Goal: Task Accomplishment & Management: Use online tool/utility

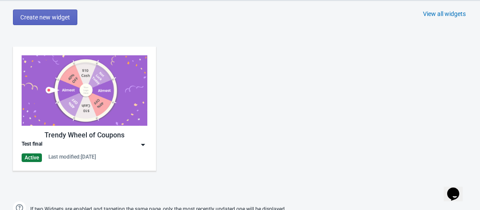
scroll to position [398, 0]
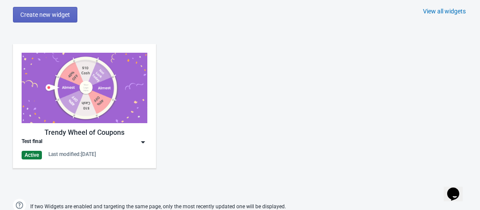
click at [105, 103] on img at bounding box center [85, 88] width 126 height 70
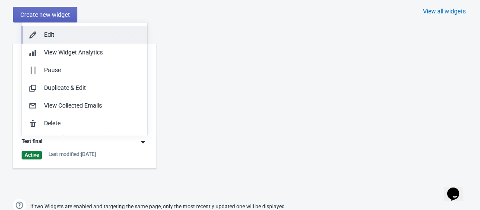
click at [70, 34] on div "Edit" at bounding box center [92, 34] width 96 height 9
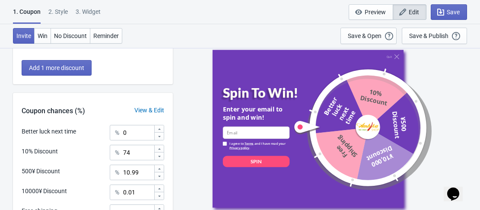
scroll to position [305, 0]
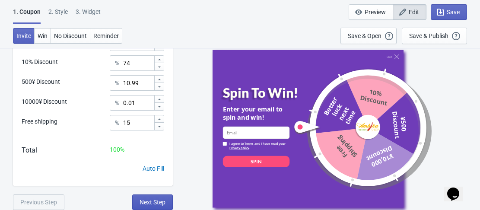
click at [155, 207] on button "Next Step" at bounding box center [152, 202] width 41 height 16
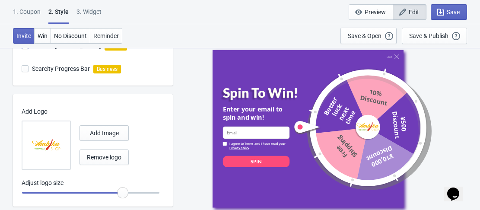
scroll to position [347, 0]
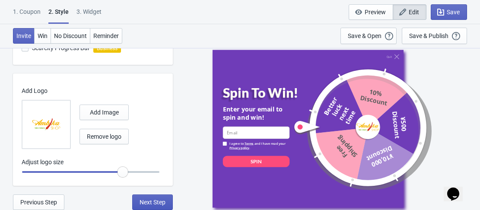
click at [143, 201] on span "Next Step" at bounding box center [153, 202] width 26 height 7
select select "specificURL"
select select "period"
select select "circle"
select select "middle_left"
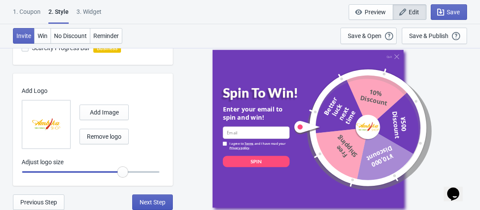
select select "1"
select select "left"
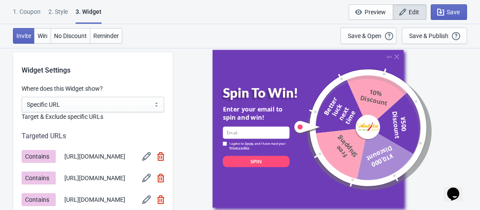
scroll to position [648, 0]
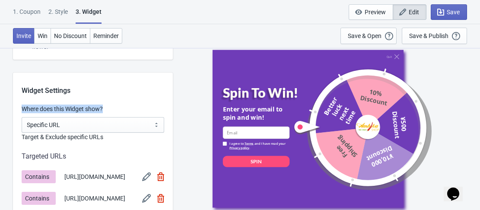
drag, startPoint x: 19, startPoint y: 110, endPoint x: 119, endPoint y: 112, distance: 99.4
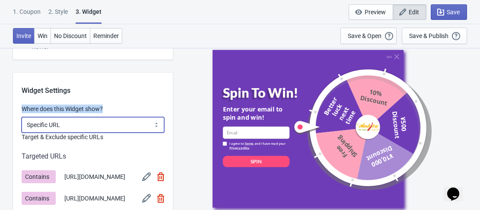
click at [150, 127] on select "All Pages All Product Pages All Blog Pages All Static Pages Specific Product(s)…" at bounding box center [93, 125] width 143 height 16
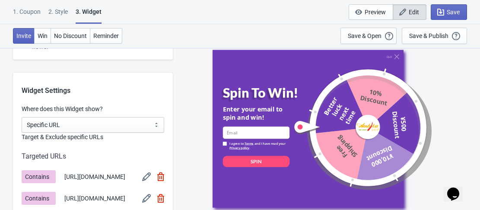
click at [191, 108] on div "Quit Spin To Win! Enter your email to spin and win! email-input I agree to Term…" at bounding box center [326, 129] width 299 height 162
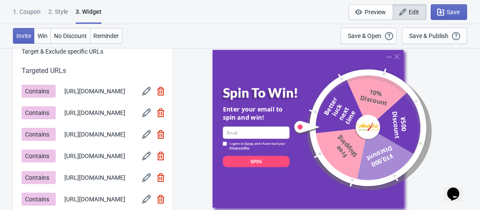
scroll to position [735, 0]
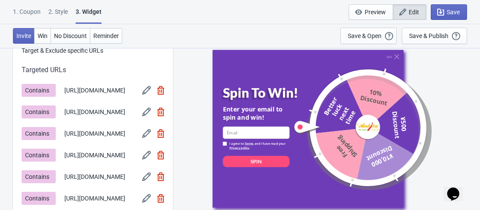
click at [146, 94] on img at bounding box center [146, 90] width 9 height 9
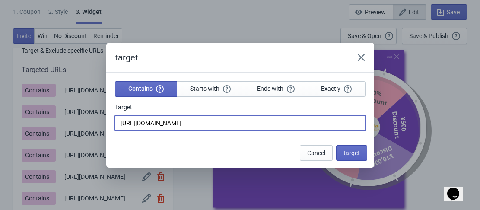
drag, startPoint x: 186, startPoint y: 127, endPoint x: 113, endPoint y: 134, distance: 73.7
click at [113, 134] on section "Contains Starts with Ends with Exactly Target [URL][DOMAIN_NAME]" at bounding box center [240, 105] width 268 height 65
click at [216, 146] on div "Cancel target" at bounding box center [236, 149] width 261 height 22
drag, startPoint x: 219, startPoint y: 122, endPoint x: 108, endPoint y: 134, distance: 110.8
click at [108, 134] on section "Contains Starts with Ends with Exactly Target [URL][DOMAIN_NAME]" at bounding box center [240, 105] width 268 height 65
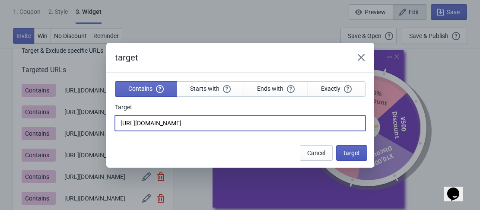
click at [354, 156] on span "target" at bounding box center [351, 152] width 16 height 7
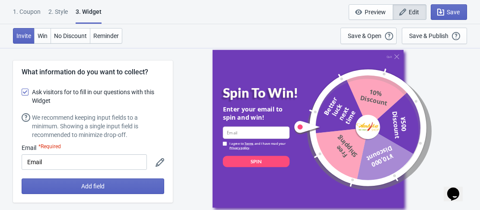
scroll to position [735, 0]
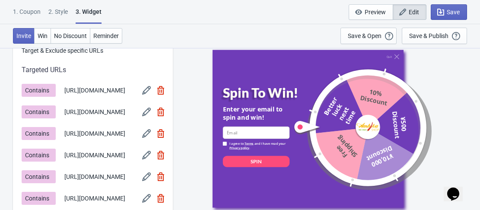
click at [90, 117] on span "[URL][DOMAIN_NAME]" at bounding box center [94, 112] width 61 height 9
click at [150, 116] on img at bounding box center [146, 112] width 9 height 9
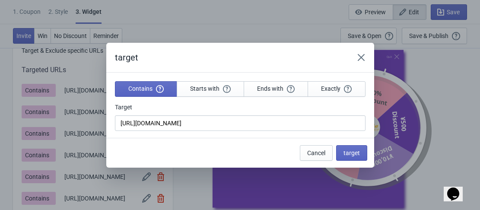
scroll to position [0, 0]
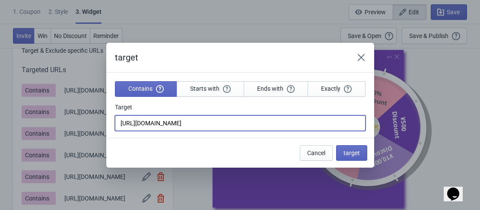
drag, startPoint x: 218, startPoint y: 125, endPoint x: 105, endPoint y: 134, distance: 113.1
click at [105, 134] on div "target Contains Starts with Ends with Exactly Target [URL][DOMAIN_NAME] Cancel …" at bounding box center [240, 105] width 480 height 125
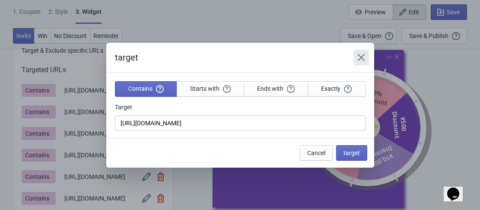
click at [365, 60] on icon "Close" at bounding box center [361, 57] width 9 height 9
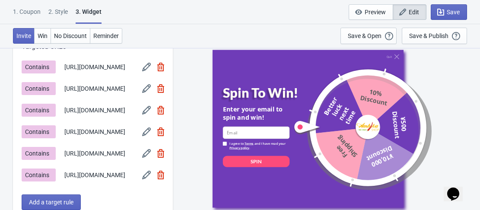
scroll to position [778, 0]
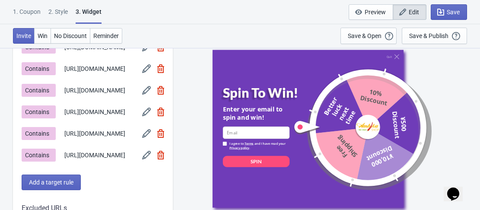
drag, startPoint x: 92, startPoint y: 108, endPoint x: 59, endPoint y: 98, distance: 35.3
click at [59, 97] on div "Contains [URL][DOMAIN_NAME]" at bounding box center [93, 90] width 143 height 13
click at [105, 118] on div "Contains [URL][DOMAIN_NAME] Contains [URL][DOMAIN_NAME] Contains [URL][DOMAIN_N…" at bounding box center [93, 101] width 143 height 121
click at [143, 116] on img at bounding box center [146, 112] width 9 height 9
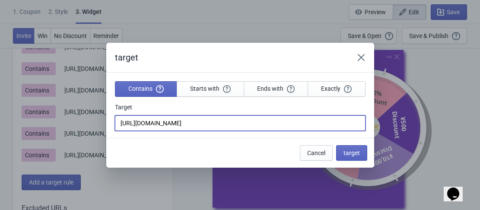
drag, startPoint x: 267, startPoint y: 122, endPoint x: 94, endPoint y: 118, distance: 172.9
click at [94, 118] on div "target Contains Starts with Ends with Exactly Target [URL][DOMAIN_NAME] Cancel …" at bounding box center [240, 105] width 480 height 125
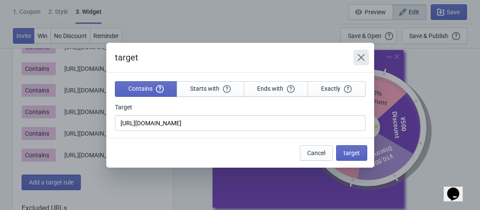
click at [357, 57] on icon "Close" at bounding box center [361, 57] width 9 height 9
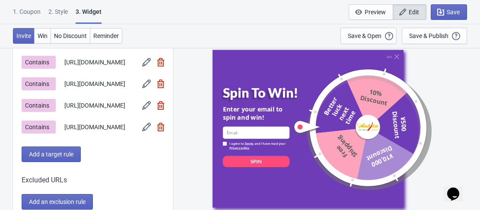
scroll to position [821, 0]
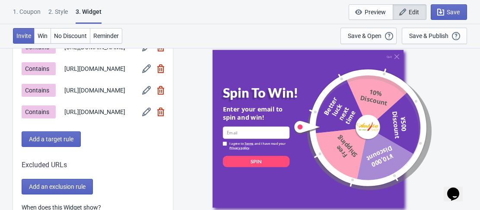
drag, startPoint x: 131, startPoint y: 93, endPoint x: 62, endPoint y: 82, distance: 70.0
click at [62, 75] on div "Contains [URL][DOMAIN_NAME]" at bounding box center [93, 68] width 143 height 13
drag, startPoint x: 102, startPoint y: 127, endPoint x: 64, endPoint y: 108, distance: 43.1
click at [64, 97] on div "Contains [URL][DOMAIN_NAME]" at bounding box center [93, 90] width 143 height 13
drag, startPoint x: 78, startPoint y: 161, endPoint x: 64, endPoint y: 143, distance: 22.1
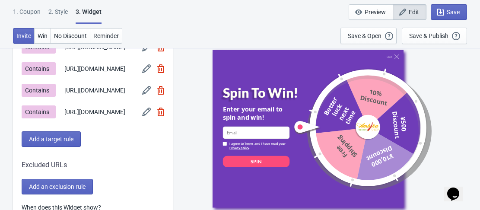
click at [64, 117] on span "[URL][DOMAIN_NAME]" at bounding box center [94, 112] width 61 height 9
click at [102, 117] on span "[URL][DOMAIN_NAME]" at bounding box center [94, 112] width 61 height 9
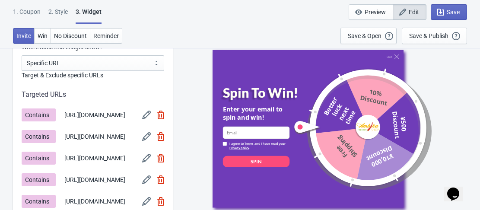
scroll to position [691, 0]
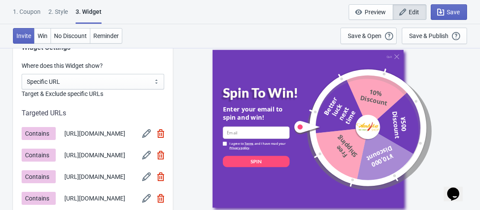
drag, startPoint x: 90, startPoint y: 141, endPoint x: 62, endPoint y: 129, distance: 30.6
click at [62, 129] on div "Contains [URL][DOMAIN_NAME]" at bounding box center [93, 133] width 143 height 13
click at [91, 138] on span "[URL][DOMAIN_NAME]" at bounding box center [94, 133] width 61 height 9
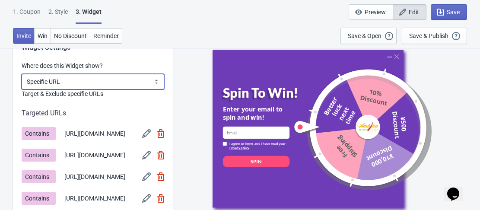
click at [90, 84] on select "All Pages All Product Pages All Blog Pages All Static Pages Specific Product(s)…" at bounding box center [93, 82] width 143 height 16
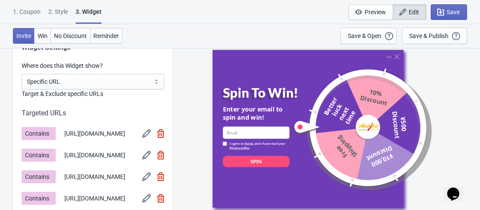
click at [181, 92] on div "Quit Spin To Win! Enter your email to spin and win! email-input I agree to Term…" at bounding box center [326, 129] width 299 height 162
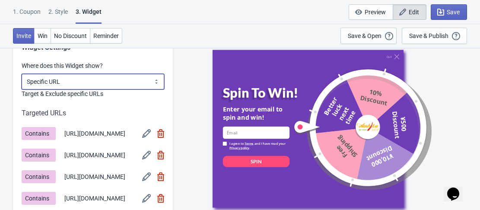
click at [137, 80] on select "All Pages All Product Pages All Blog Pages All Static Pages Specific Product(s)…" at bounding box center [93, 82] width 143 height 16
select select "all"
click at [22, 74] on select "All Pages All Product Pages All Blog Pages All Static Pages Specific Product(s)…" at bounding box center [93, 82] width 143 height 16
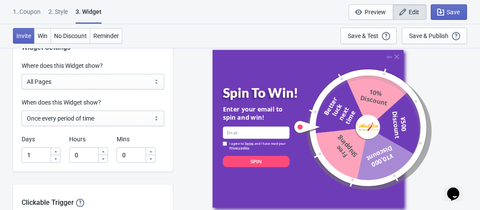
click at [210, 26] on div "Invite Win No Discount Reminder Save & Test Open a Widget Preview of your site …" at bounding box center [240, 36] width 480 height 24
click at [457, 13] on span "Save" at bounding box center [453, 12] width 13 height 7
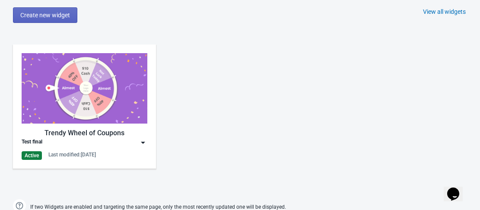
scroll to position [350, 0]
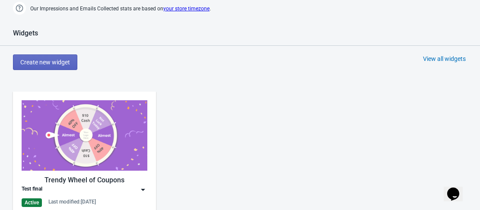
click at [77, 144] on img at bounding box center [85, 135] width 126 height 70
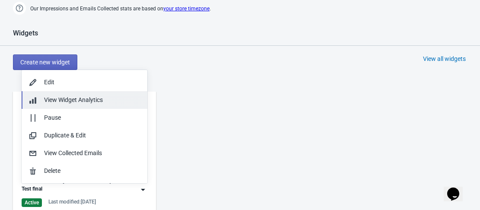
click at [56, 103] on span "View Widget Analytics" at bounding box center [73, 99] width 59 height 7
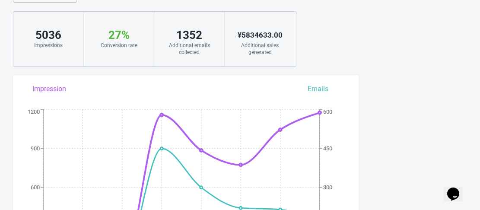
scroll to position [25, 0]
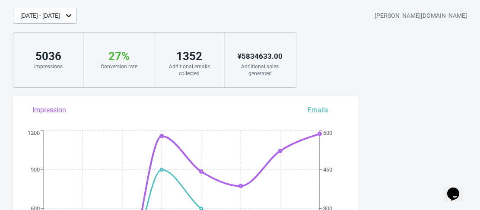
click at [60, 14] on div "[DATE] - [DATE]" at bounding box center [40, 15] width 40 height 9
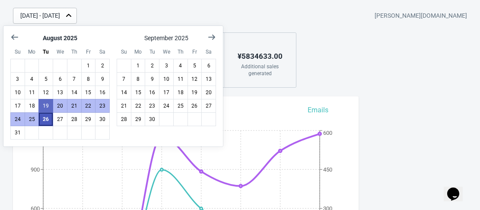
click at [50, 124] on button "26" at bounding box center [45, 119] width 15 height 14
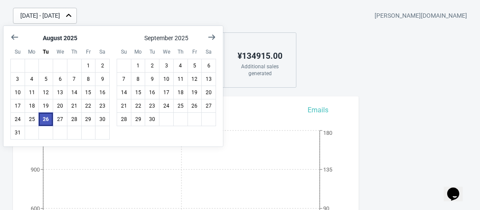
click at [45, 119] on button "26" at bounding box center [45, 119] width 15 height 14
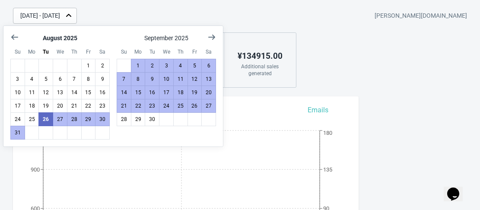
click at [373, 73] on div "[DATE] - [DATE] [PERSON_NAME][DOMAIN_NAME] 1176 Impressions 14 % Your Tada Widg…" at bounding box center [240, 48] width 480 height 80
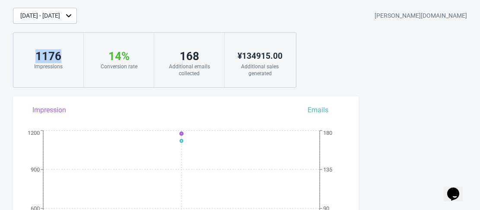
drag, startPoint x: 64, startPoint y: 60, endPoint x: 24, endPoint y: 61, distance: 39.8
click at [24, 61] on div "1176" at bounding box center [48, 56] width 53 height 14
click at [334, 57] on div "[DATE] - [DATE] [PERSON_NAME][DOMAIN_NAME] 1176 Impressions 14 % Your Tada Widg…" at bounding box center [240, 48] width 480 height 80
drag, startPoint x: 204, startPoint y: 59, endPoint x: 179, endPoint y: 58, distance: 25.5
click at [179, 58] on div "168" at bounding box center [189, 56] width 53 height 14
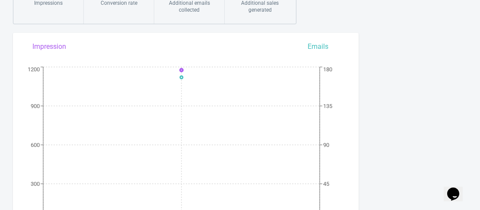
scroll to position [155, 0]
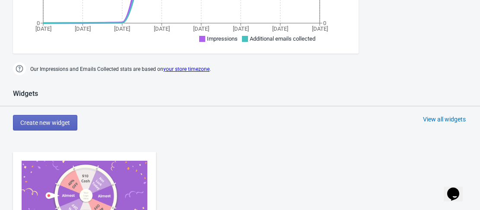
scroll to position [414, 0]
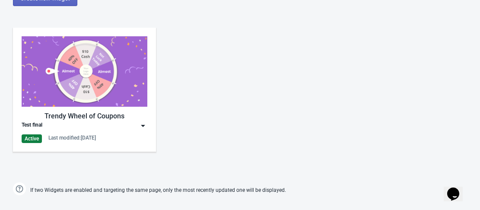
click at [62, 80] on img at bounding box center [85, 71] width 126 height 70
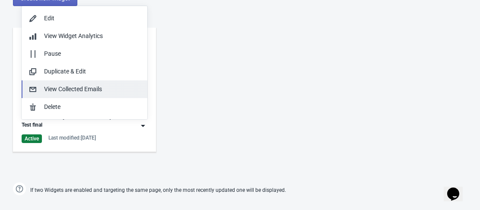
click at [97, 89] on div "View Collected Emails" at bounding box center [92, 89] width 96 height 9
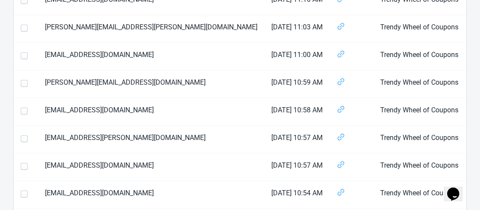
scroll to position [371, 0]
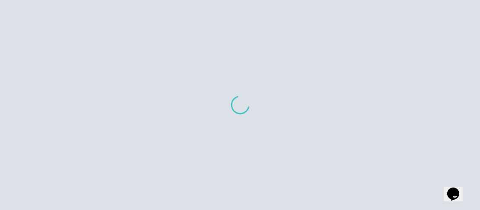
scroll to position [371, 0]
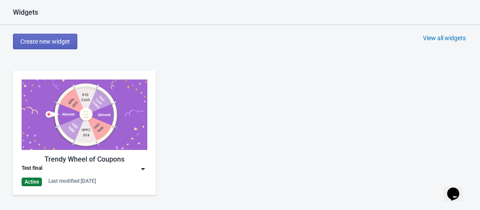
click at [81, 100] on img at bounding box center [85, 115] width 126 height 70
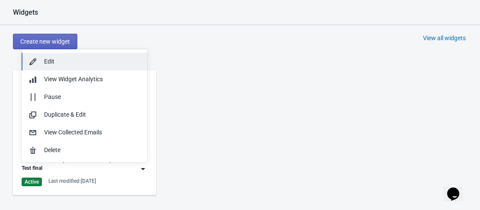
click at [51, 63] on div "Edit" at bounding box center [92, 61] width 96 height 9
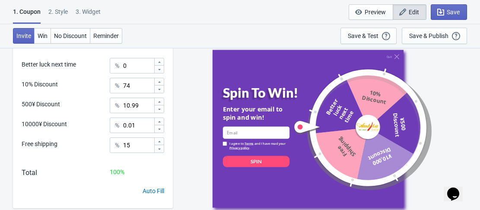
scroll to position [305, 0]
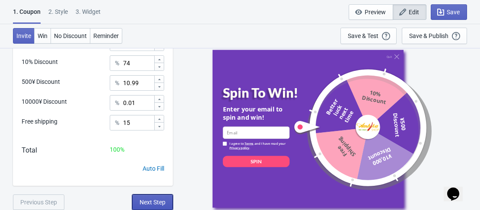
click at [149, 204] on span "Next Step" at bounding box center [153, 202] width 26 height 7
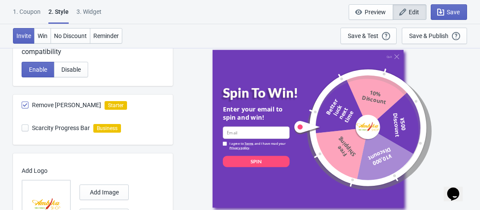
scroll to position [347, 0]
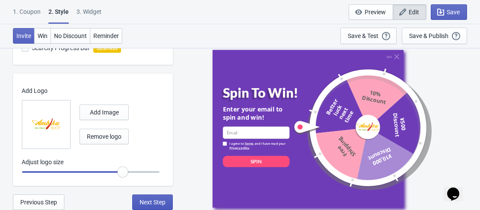
click at [149, 200] on span "Next Step" at bounding box center [153, 202] width 26 height 7
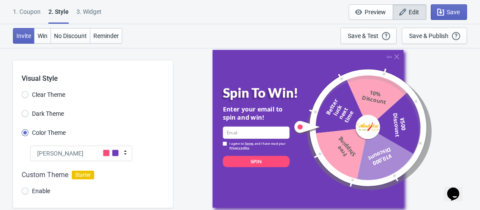
select select "period"
select select "circle"
select select "middle_left"
select select "1"
select select "left"
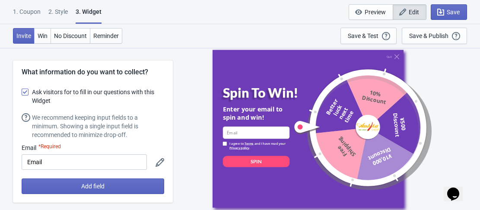
click at [457, 188] on icon "Chat widget" at bounding box center [453, 194] width 12 height 13
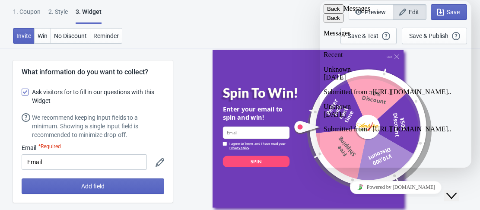
click at [253, 7] on div "1. Coupon 2 . Style 3. Widget 1. Coupon 2 . Style 3. Widget Save and Exit Previ…" at bounding box center [240, 12] width 480 height 24
click at [334, 13] on button "Back" at bounding box center [334, 8] width 20 height 9
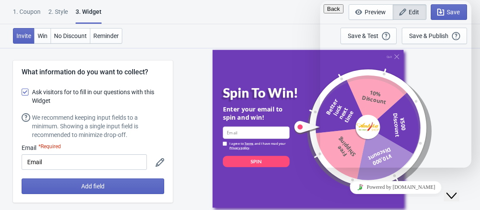
click at [295, 16] on div "1. Coupon 2 . Style 3. Widget 1. Coupon 2 . Style 3. Widget Save and Exit Previ…" at bounding box center [240, 12] width 480 height 24
click at [459, 195] on button "Close Chat This icon closes the chat window." at bounding box center [452, 195] width 16 height 11
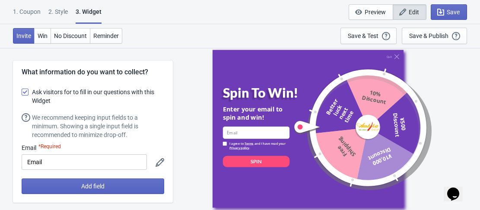
click at [211, 4] on div "1. Coupon 2 . Style 3. Widget 1. Coupon 2 . Style 3. Widget Save and Exit Previ…" at bounding box center [240, 12] width 480 height 24
click at [32, 11] on div "1. Coupon" at bounding box center [27, 14] width 28 height 15
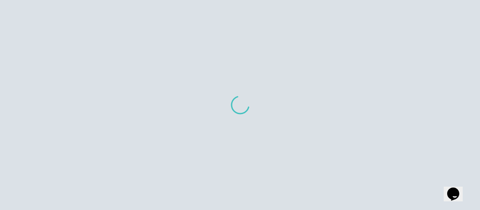
scroll to position [9, 0]
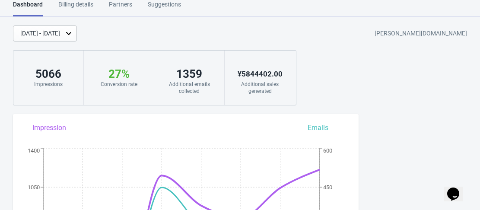
click at [60, 33] on div "[DATE] - [DATE]" at bounding box center [40, 33] width 40 height 9
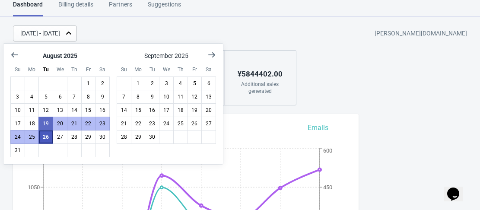
click at [44, 138] on button "26" at bounding box center [45, 137] width 15 height 14
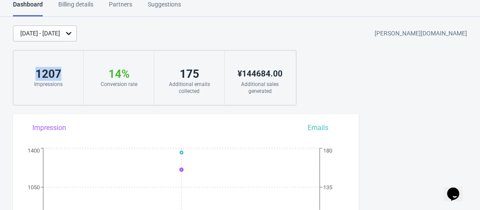
drag, startPoint x: 70, startPoint y: 78, endPoint x: 5, endPoint y: 88, distance: 65.1
click at [5, 88] on div "[DATE] - [DATE] [PERSON_NAME][DOMAIN_NAME] 1207 Impressions 14 % Your Tada Widg…" at bounding box center [240, 65] width 480 height 80
click at [166, 41] on div "[DATE] - [DATE] [PERSON_NAME][DOMAIN_NAME]" at bounding box center [246, 33] width 467 height 16
drag, startPoint x: 63, startPoint y: 76, endPoint x: 32, endPoint y: 77, distance: 30.3
click at [32, 78] on div "1207" at bounding box center [48, 74] width 53 height 14
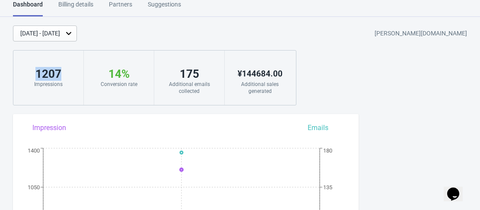
click at [32, 77] on div "1207" at bounding box center [48, 74] width 53 height 14
click at [181, 38] on div "[DATE] - [DATE] [PERSON_NAME][DOMAIN_NAME]" at bounding box center [246, 33] width 467 height 16
drag, startPoint x: 72, startPoint y: 76, endPoint x: 18, endPoint y: 77, distance: 54.0
click at [18, 77] on div "1207 Impressions" at bounding box center [48, 78] width 70 height 54
click at [219, 35] on div "[DATE] - [DATE] [PERSON_NAME][DOMAIN_NAME]" at bounding box center [246, 33] width 467 height 16
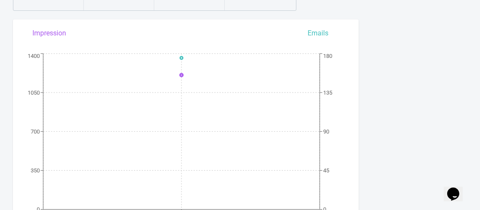
scroll to position [0, 0]
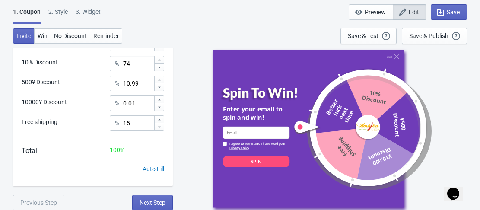
scroll to position [305, 0]
click at [151, 201] on span "Next Step" at bounding box center [153, 202] width 26 height 7
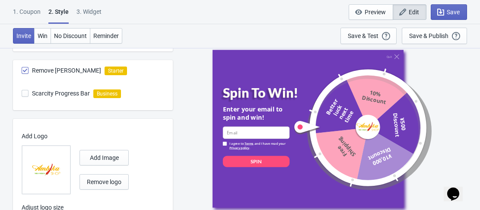
scroll to position [347, 0]
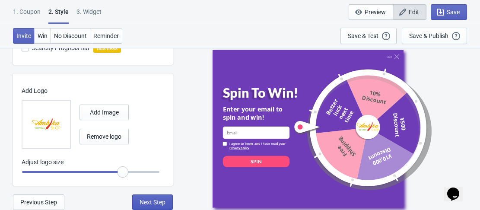
click at [163, 197] on button "Next Step" at bounding box center [152, 202] width 41 height 16
select select "period"
select select "circle"
select select "middle_left"
select select "1"
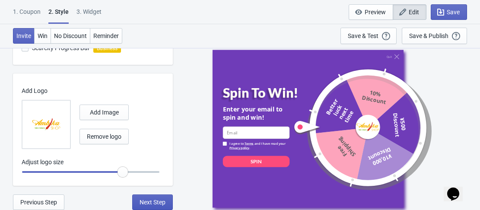
select select "left"
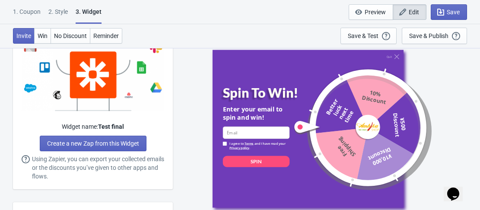
scroll to position [691, 0]
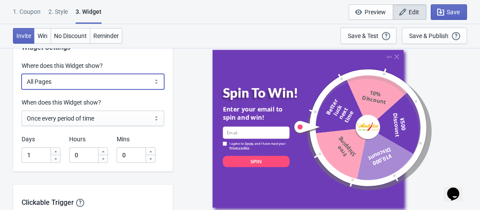
click at [57, 81] on select "All Pages All Product Pages All Blog Pages All Static Pages Specific Product(s)…" at bounding box center [93, 82] width 143 height 16
select select "specificPages"
click at [22, 74] on select "All Pages All Product Pages All Blog Pages All Static Pages Specific Product(s)…" at bounding box center [93, 82] width 143 height 16
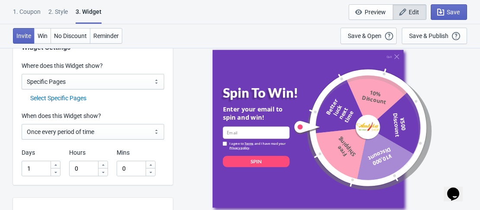
click at [54, 98] on div "Select Specific Pages" at bounding box center [97, 98] width 134 height 9
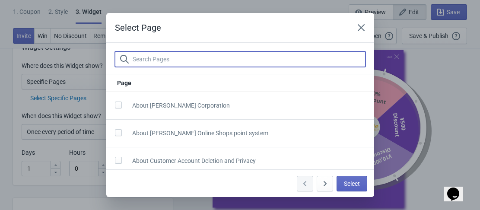
click at [162, 63] on input "text" at bounding box center [248, 59] width 233 height 16
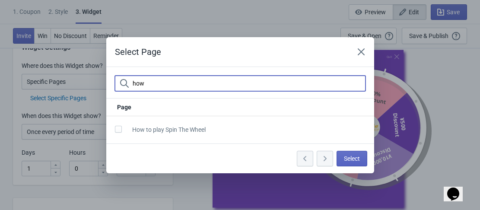
type input "how"
click at [138, 130] on span "How to play Spin The Wheel" at bounding box center [168, 129] width 73 height 7
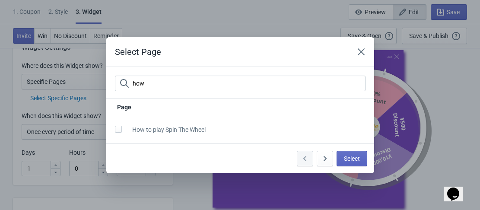
click at [118, 129] on span at bounding box center [118, 129] width 7 height 7
click at [115, 129] on input "checkbox" at bounding box center [115, 134] width 0 height 16
checkbox input "true"
click at [296, 14] on div "Select Page how Page How to play Spin The Wheel Select" at bounding box center [240, 105] width 480 height 210
click at [366, 52] on button "Close" at bounding box center [361, 52] width 16 height 16
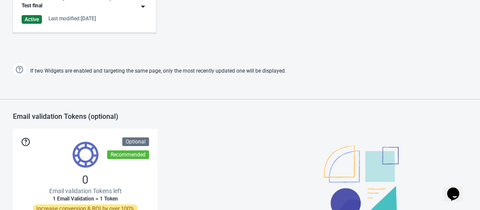
scroll to position [404, 0]
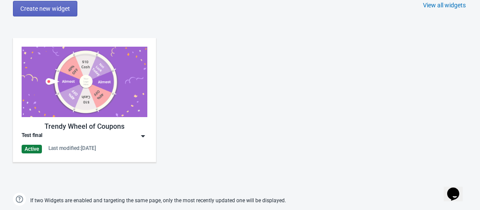
click at [85, 82] on img at bounding box center [85, 82] width 126 height 70
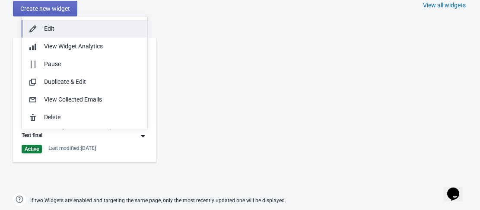
click at [80, 32] on div "Edit" at bounding box center [92, 28] width 96 height 9
